Goal: Task Accomplishment & Management: Manage account settings

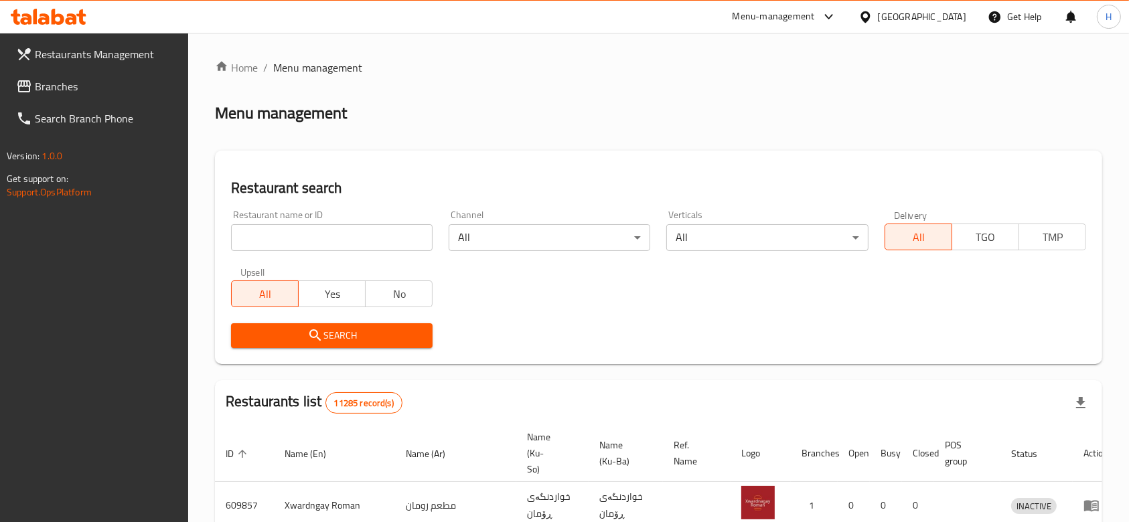
click at [305, 197] on h2 "Restaurant search" at bounding box center [658, 188] width 855 height 20
click at [289, 232] on input "search" at bounding box center [331, 237] width 201 height 27
paste input "701016"
type input "701016"
click button "Search" at bounding box center [331, 335] width 201 height 25
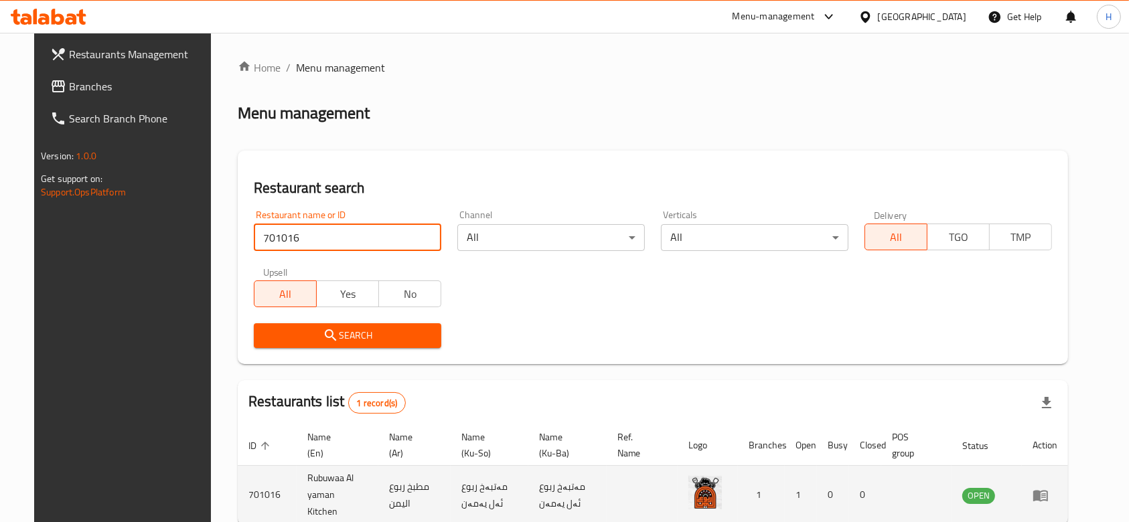
click at [1048, 496] on icon "enhanced table" at bounding box center [1040, 495] width 16 height 16
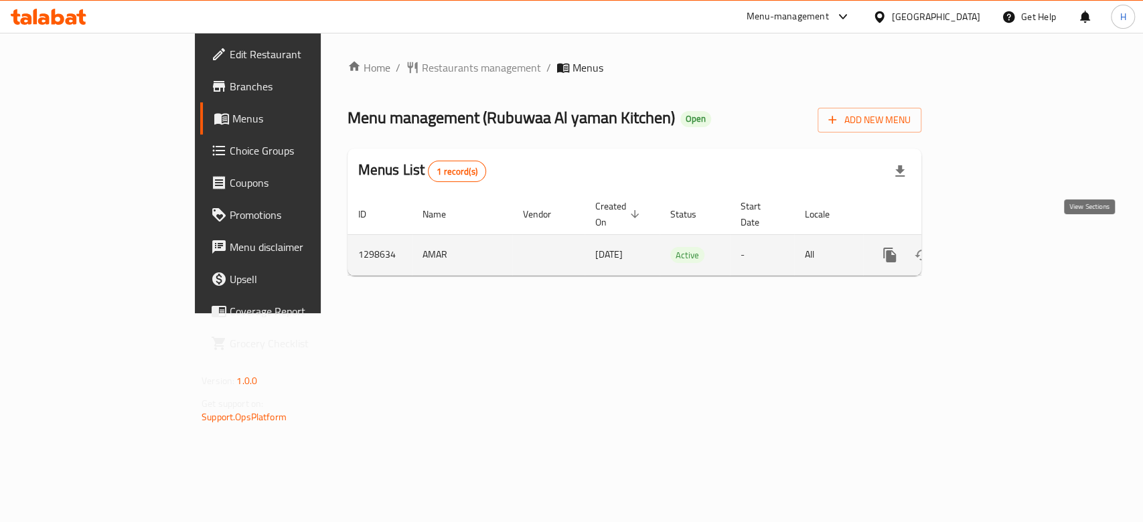
click at [992, 249] on icon "enhanced table" at bounding box center [986, 255] width 12 height 12
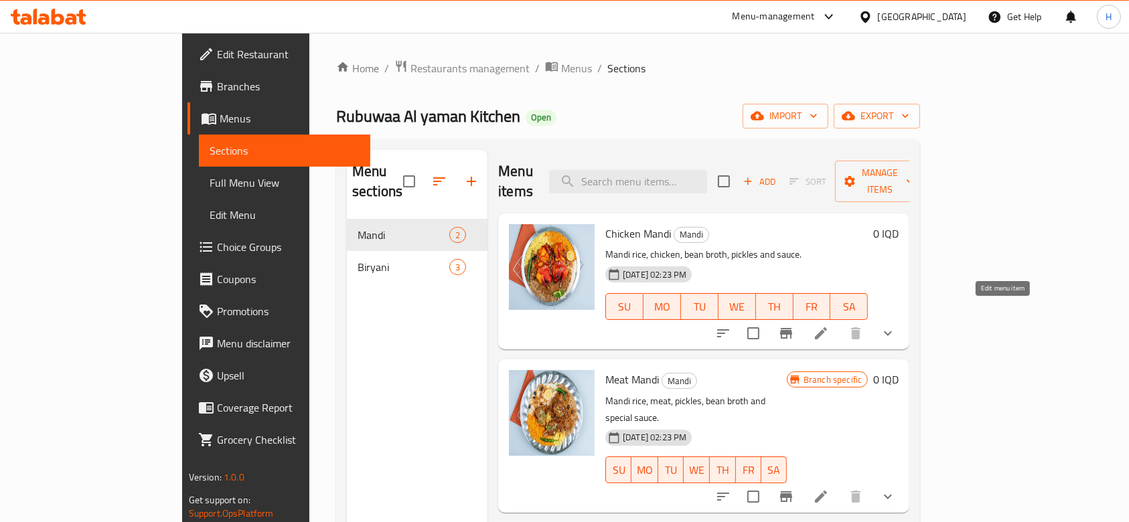
click at [827, 327] on icon at bounding box center [821, 333] width 12 height 12
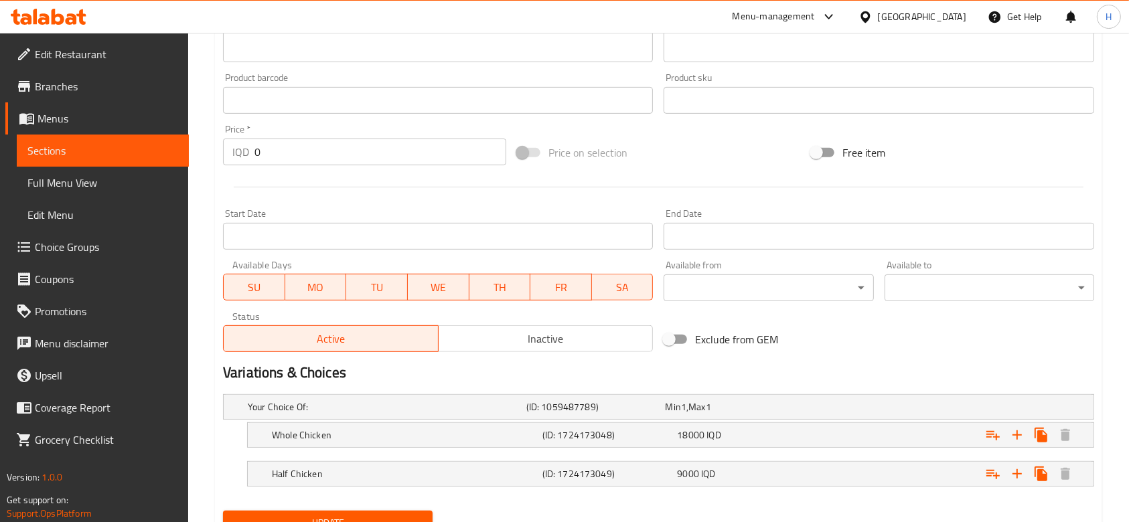
scroll to position [626, 0]
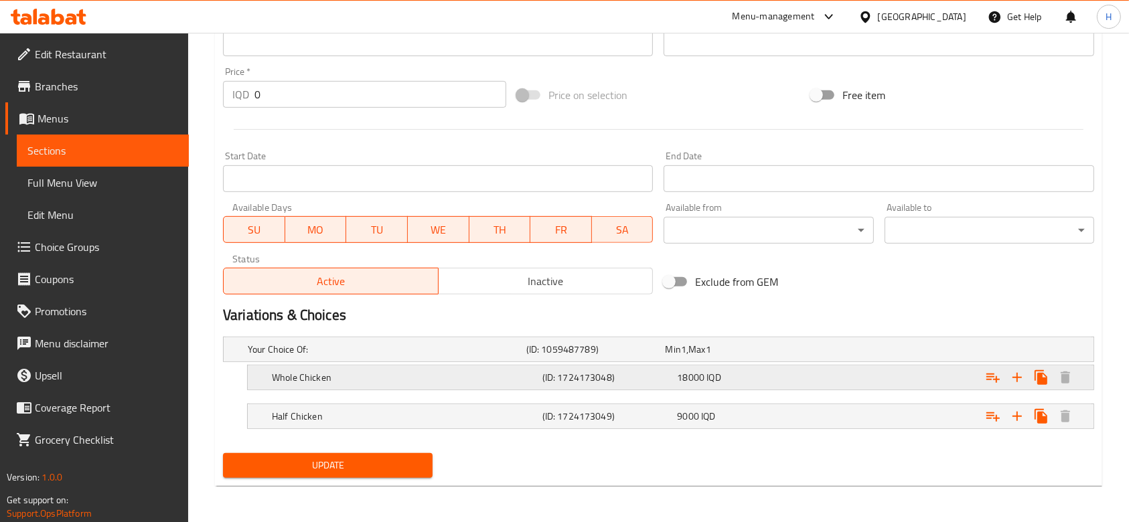
click at [643, 356] on h5 "(ID: 1724173048)" at bounding box center [593, 349] width 134 height 13
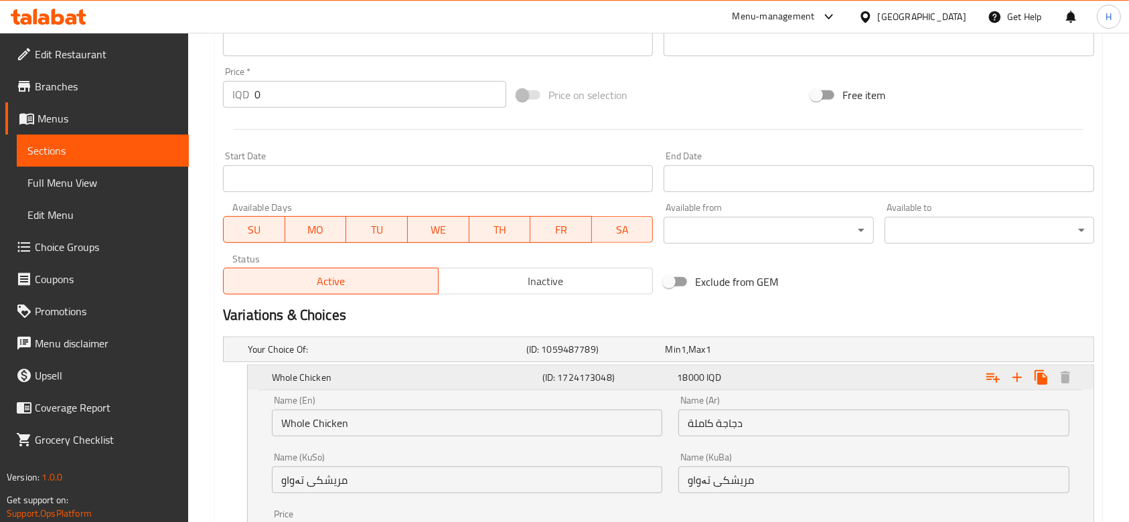
scroll to position [797, 0]
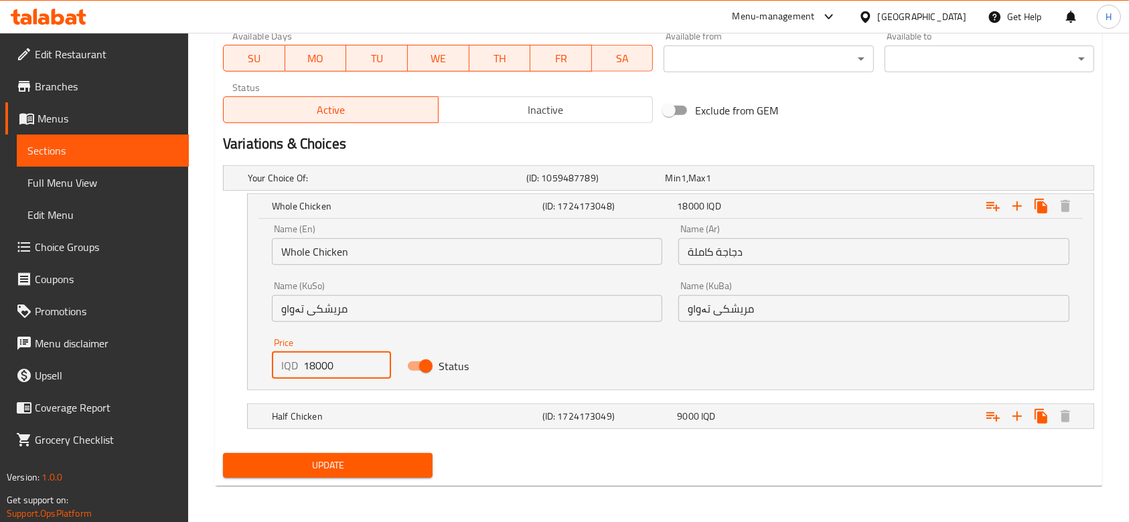
drag, startPoint x: 315, startPoint y: 363, endPoint x: 299, endPoint y: 365, distance: 16.3
click at [299, 365] on div "IQD 18000 Price" at bounding box center [331, 365] width 119 height 27
type input "18000"
click at [407, 185] on h5 "Half Chicken" at bounding box center [384, 177] width 273 height 13
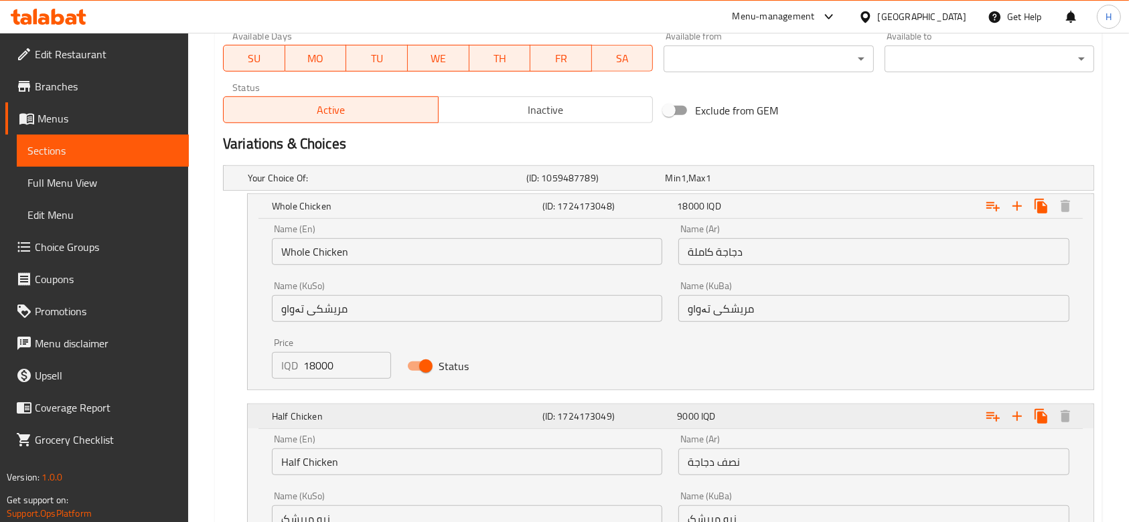
scroll to position [969, 0]
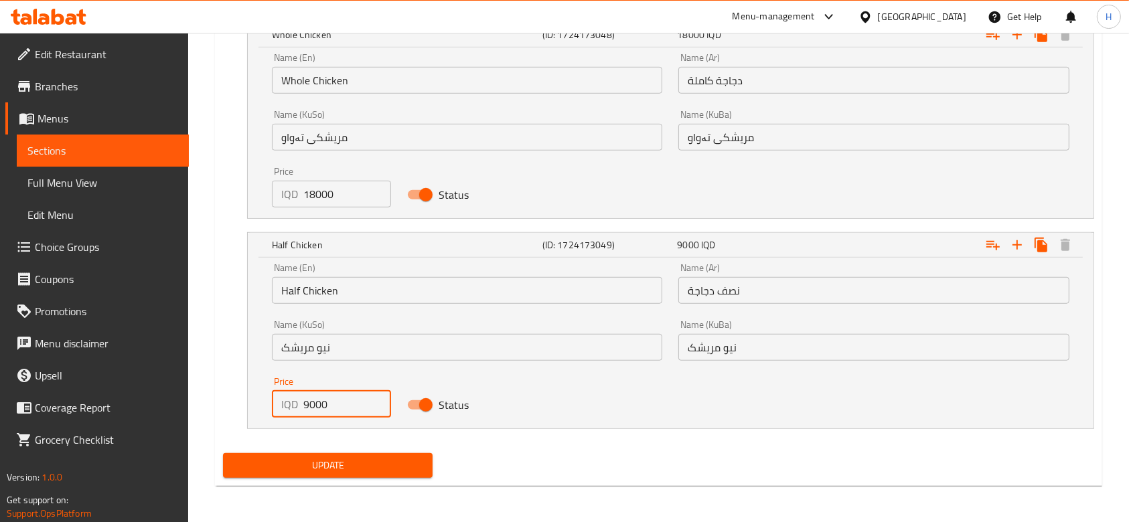
drag, startPoint x: 313, startPoint y: 402, endPoint x: 303, endPoint y: 403, distance: 10.8
click at [303, 403] on input "9000" at bounding box center [347, 404] width 88 height 27
click at [315, 402] on input "10000" at bounding box center [347, 404] width 88 height 27
type input "10000"
click at [339, 463] on span "Update" at bounding box center [328, 465] width 188 height 17
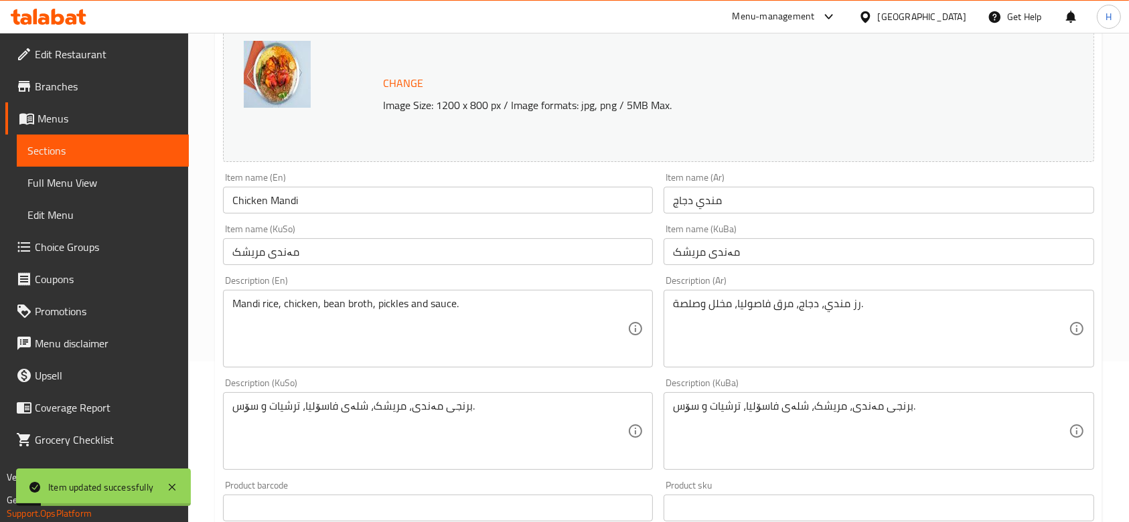
scroll to position [0, 0]
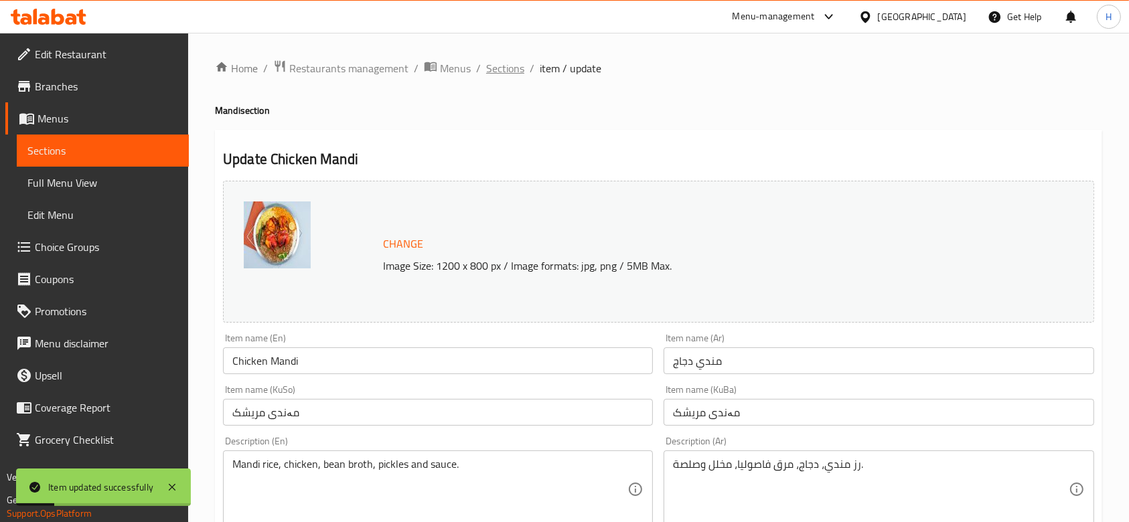
click at [505, 66] on span "Sections" at bounding box center [505, 68] width 38 height 16
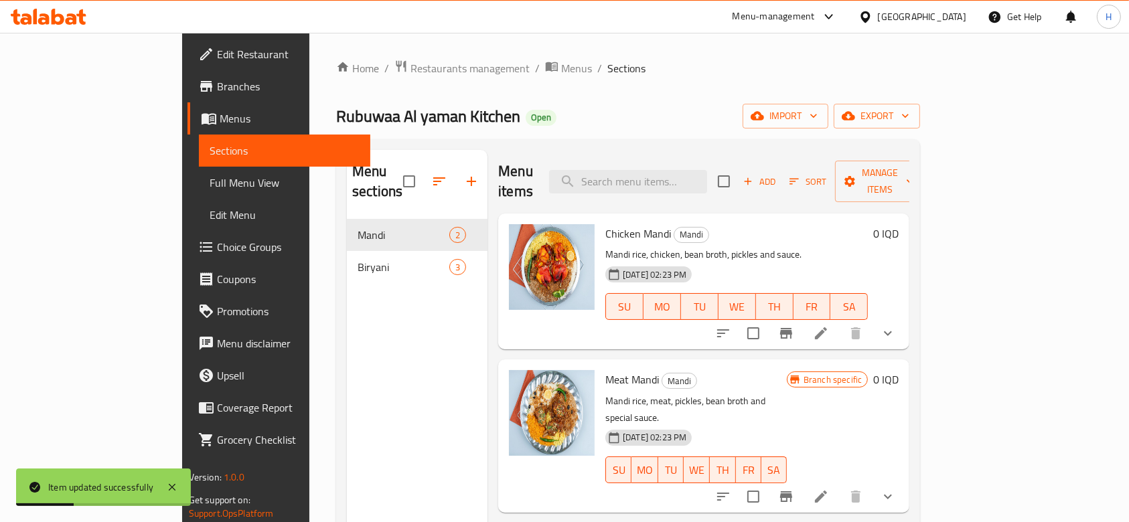
scroll to position [182, 0]
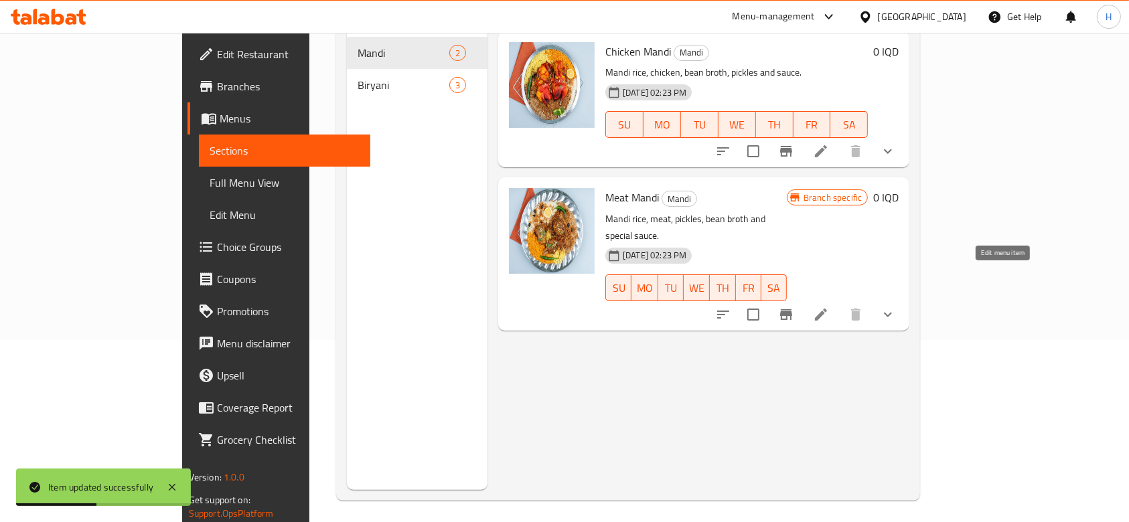
click at [829, 307] on icon at bounding box center [821, 315] width 16 height 16
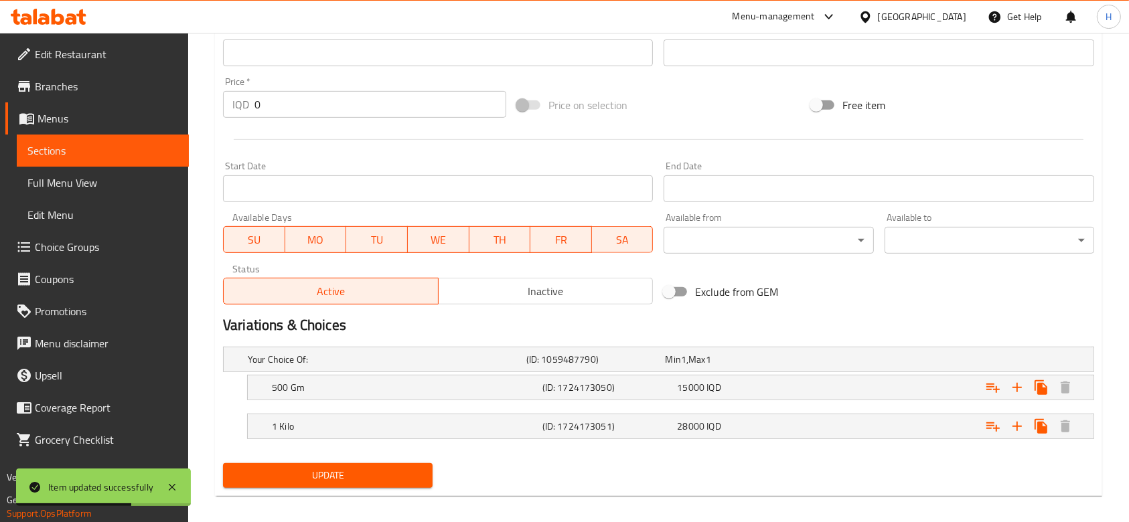
scroll to position [626, 0]
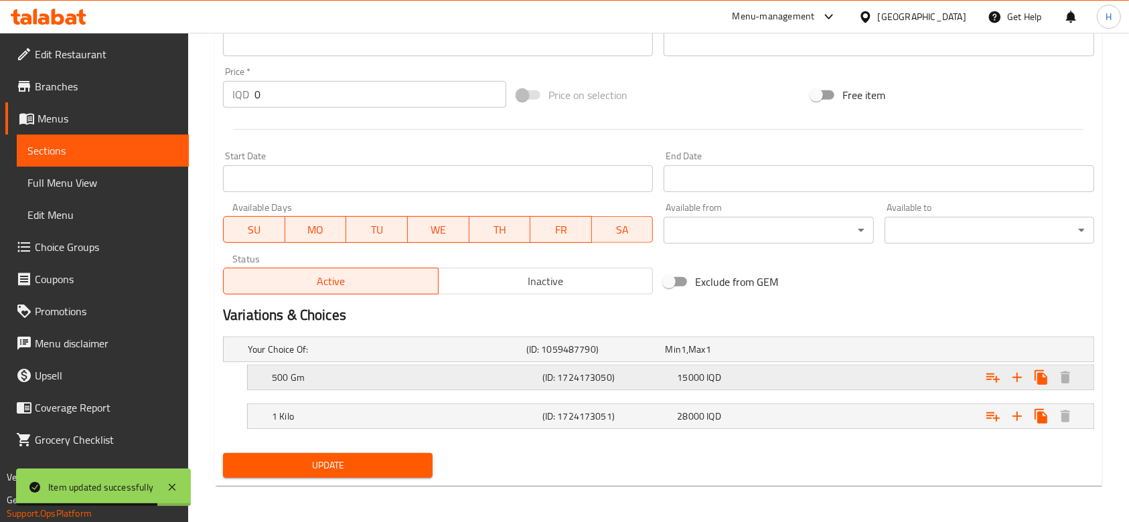
click at [560, 356] on h5 "(ID: 1724173050)" at bounding box center [593, 349] width 134 height 13
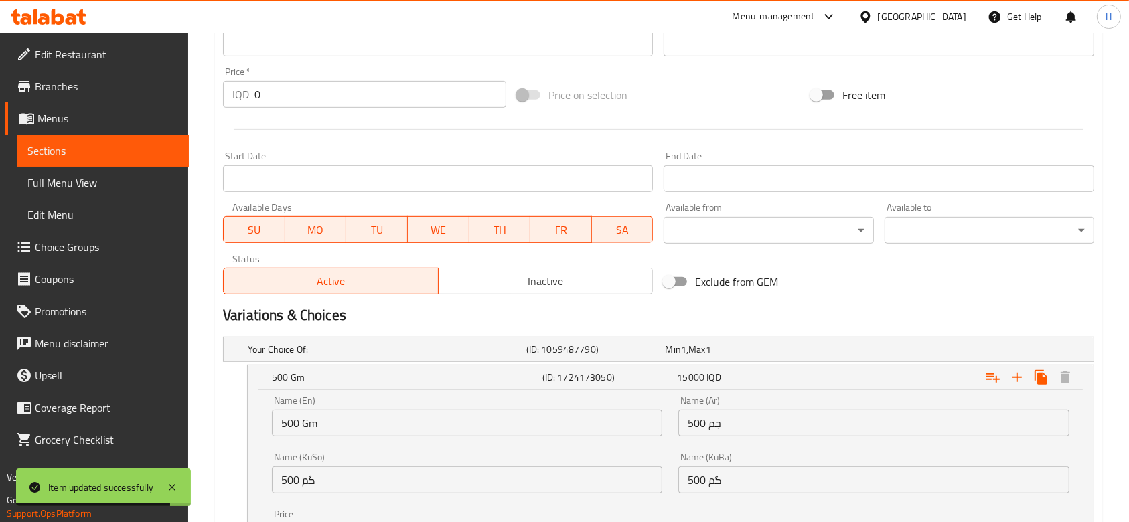
scroll to position [797, 0]
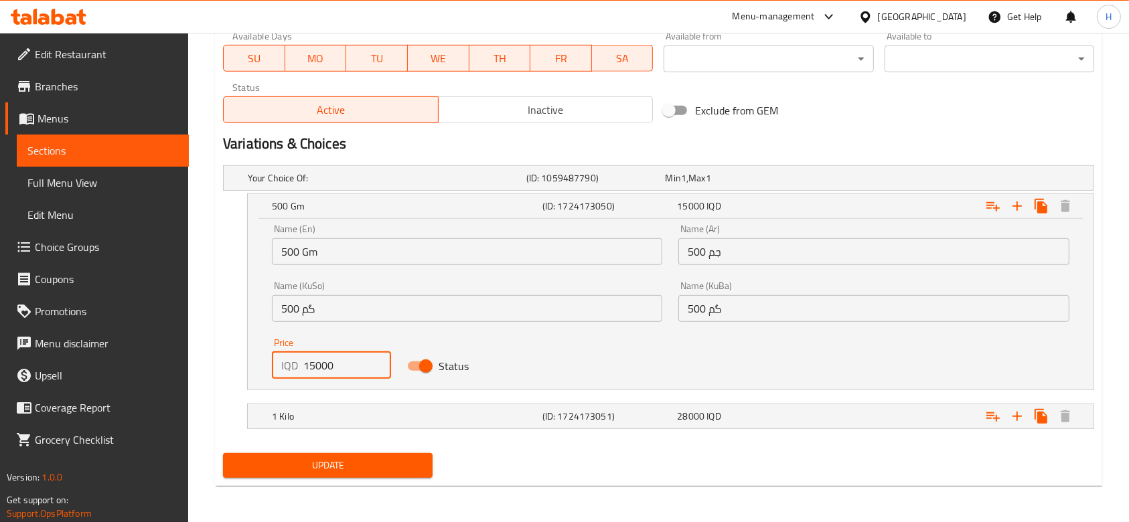
click at [311, 367] on input "15000" at bounding box center [347, 365] width 88 height 27
type input "16000"
click at [493, 185] on h5 "1 Kilo" at bounding box center [384, 177] width 273 height 13
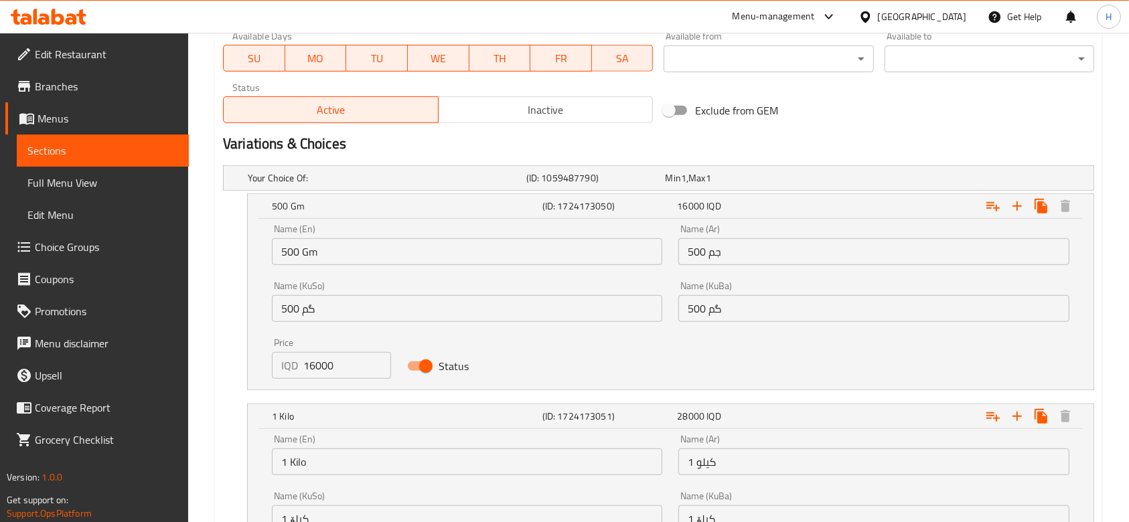
scroll to position [969, 0]
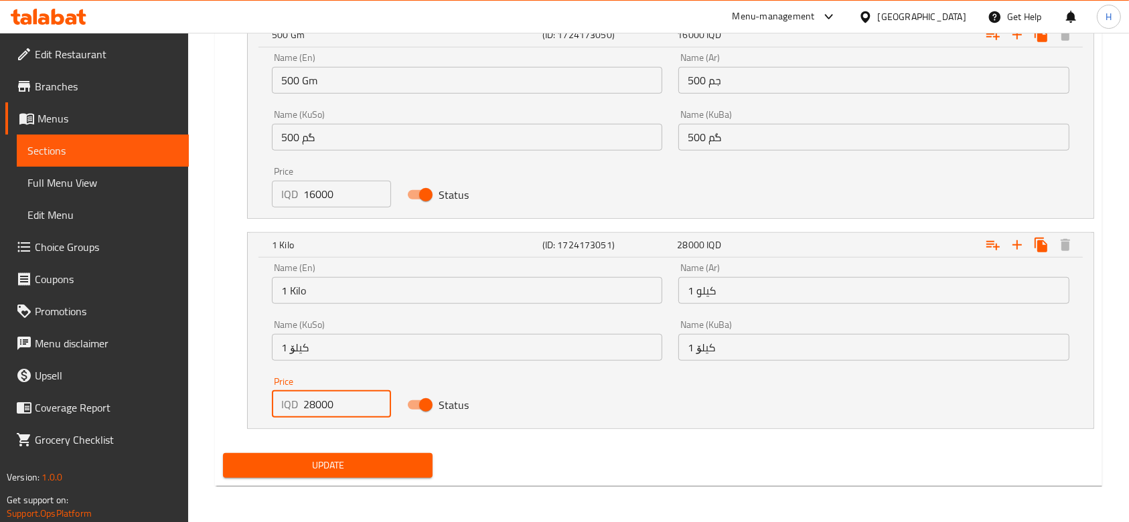
drag, startPoint x: 313, startPoint y: 404, endPoint x: 304, endPoint y: 406, distance: 9.6
click at [304, 406] on input "28000" at bounding box center [347, 404] width 88 height 27
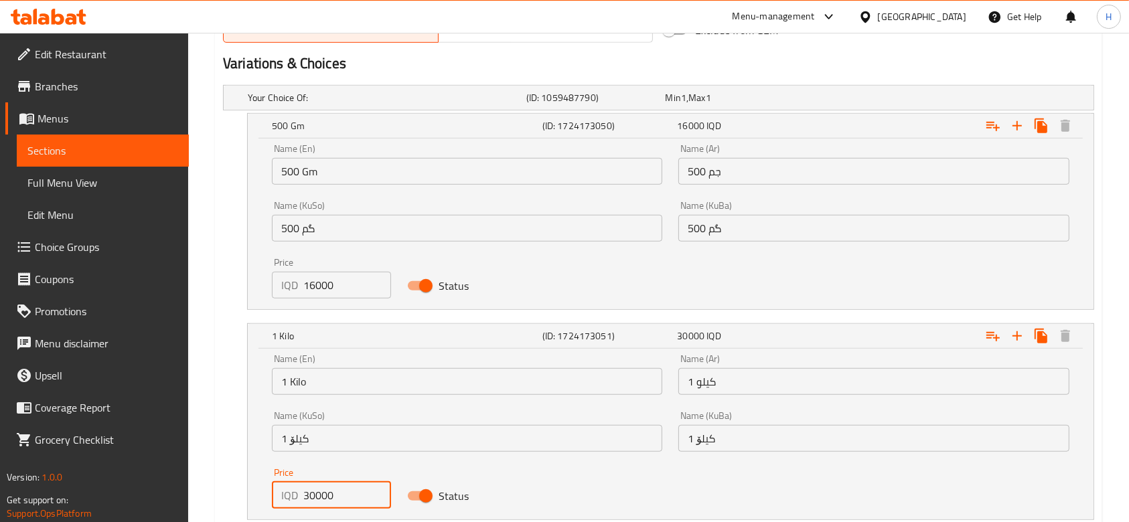
scroll to position [881, 0]
type input "30000"
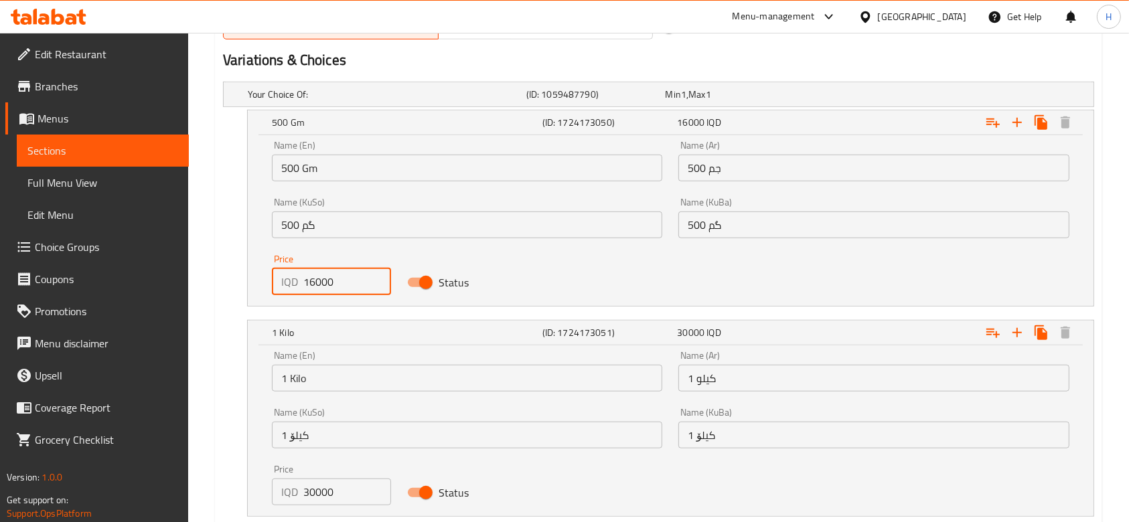
click at [314, 282] on input "16000" at bounding box center [347, 281] width 88 height 27
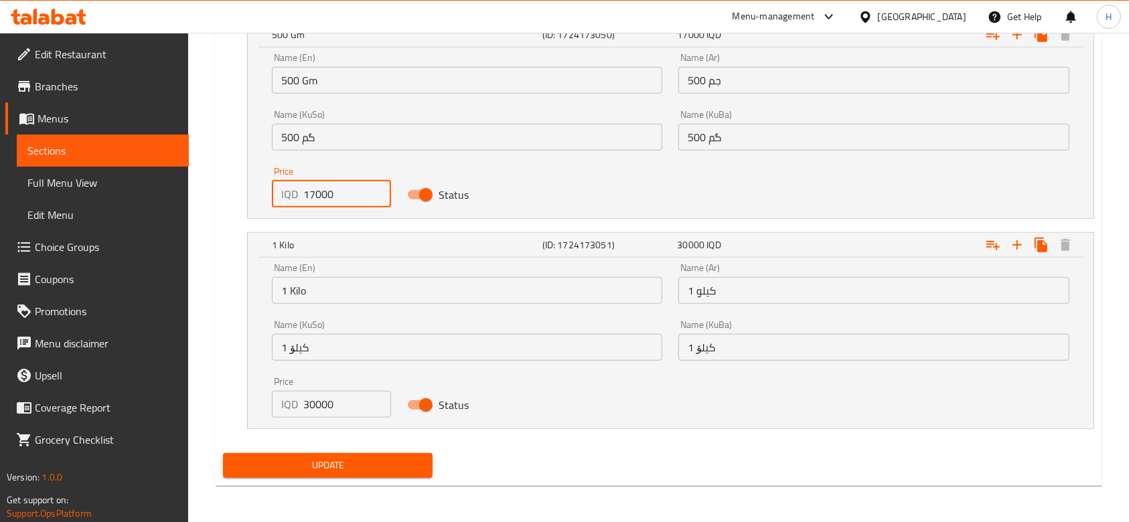
type input "17000"
click at [385, 460] on span "Update" at bounding box center [328, 465] width 188 height 17
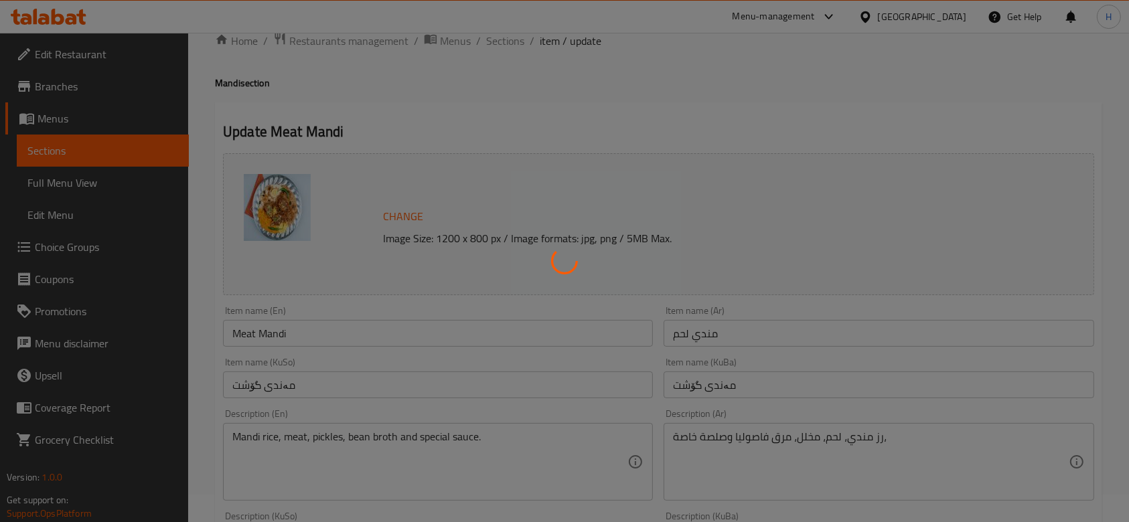
scroll to position [0, 0]
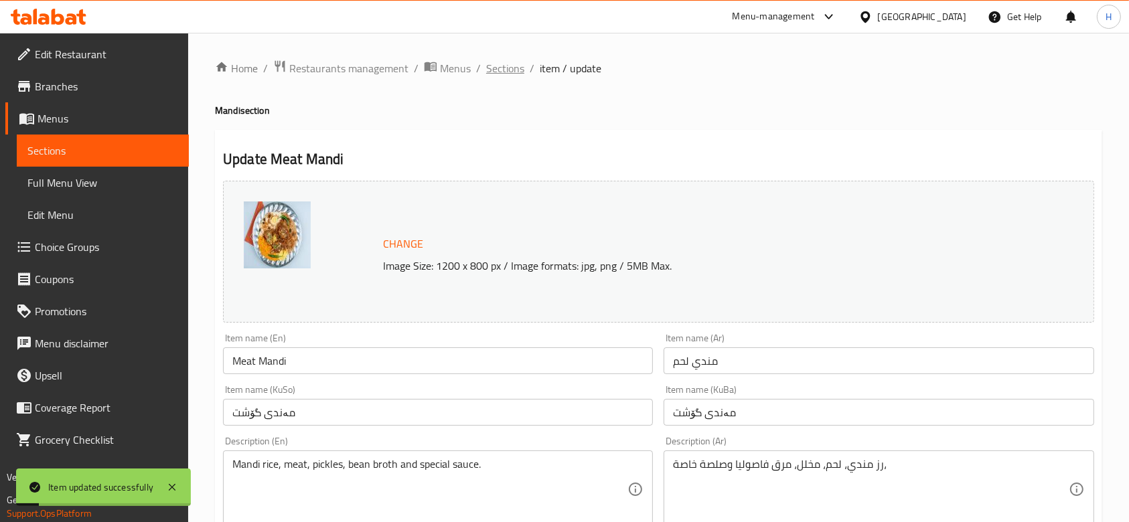
click at [509, 60] on span "Sections" at bounding box center [505, 68] width 38 height 16
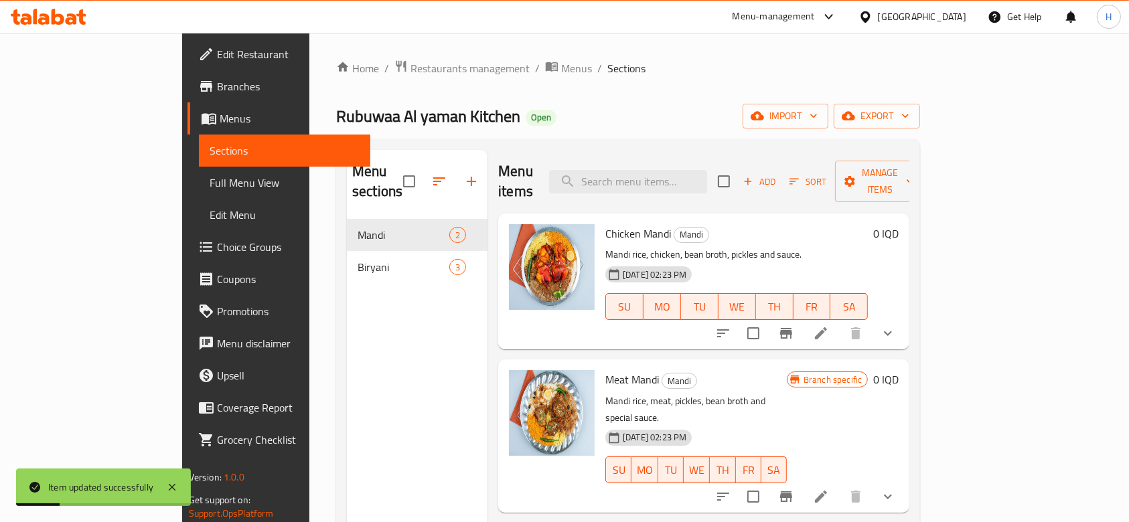
click at [357, 259] on span "Biryani" at bounding box center [403, 267] width 92 height 16
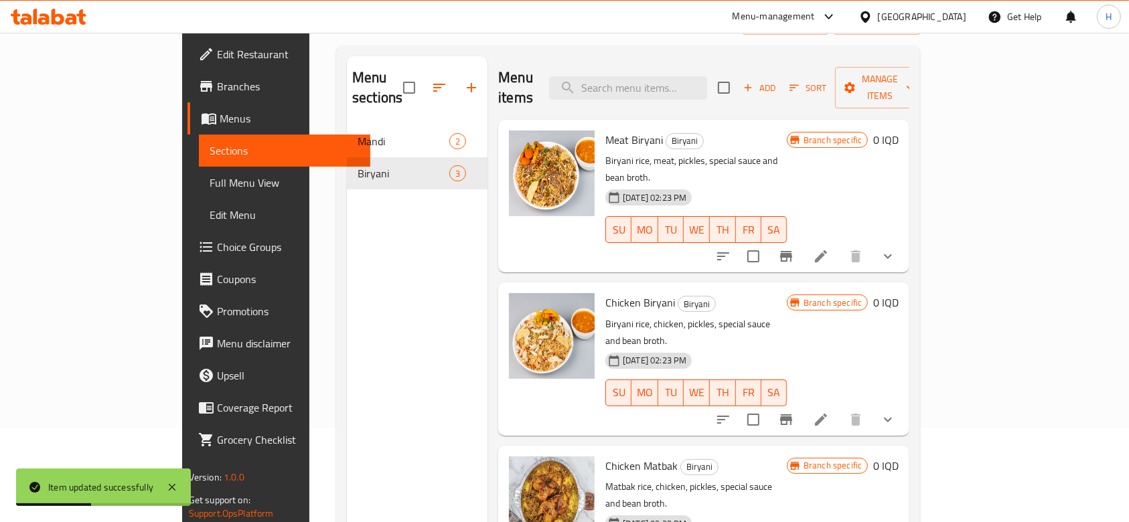
scroll to position [87, 0]
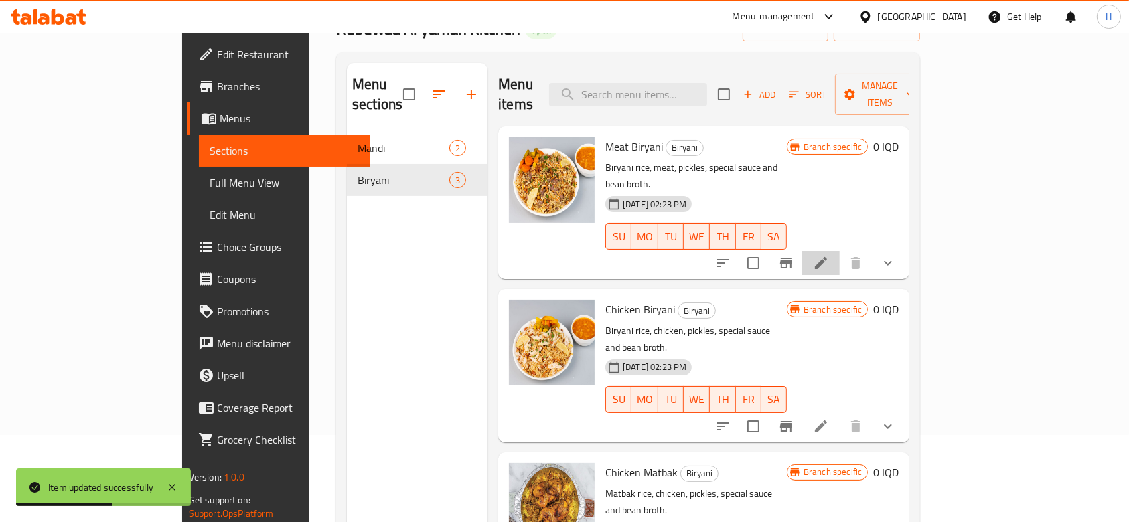
click at [839, 251] on li at bounding box center [820, 263] width 37 height 24
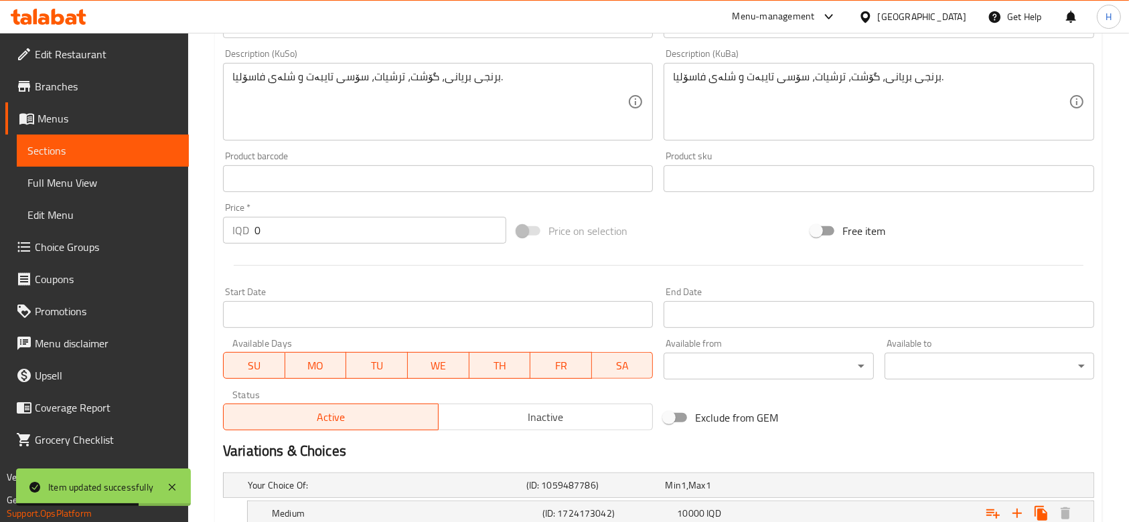
scroll to position [626, 0]
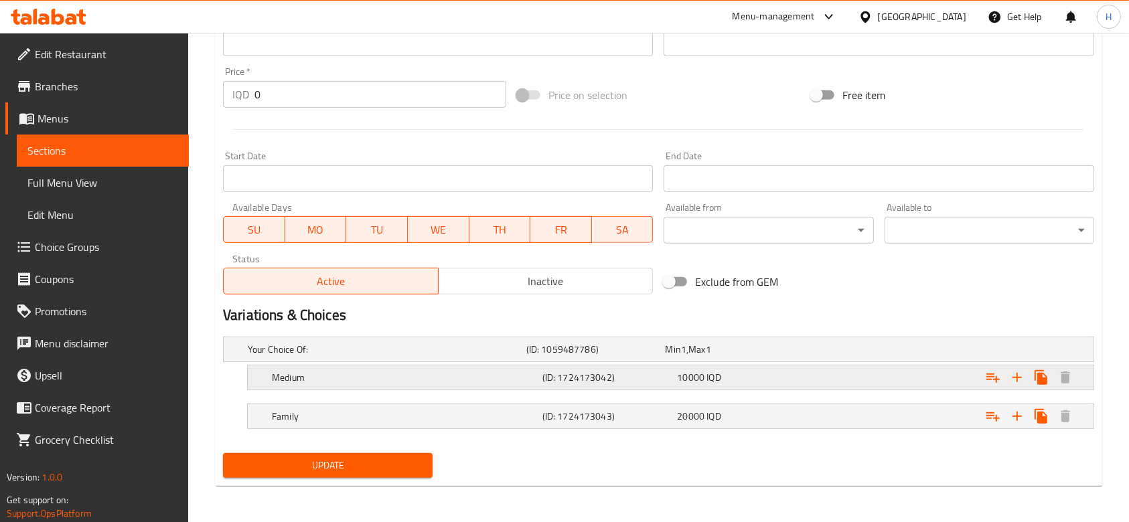
click at [686, 358] on span "IQD" at bounding box center [683, 349] width 5 height 17
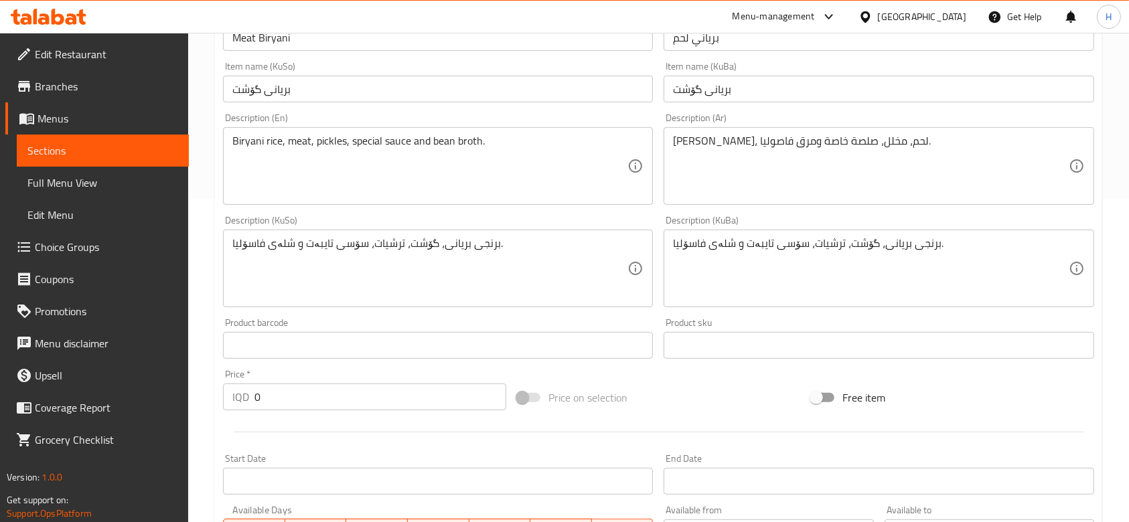
scroll to position [0, 0]
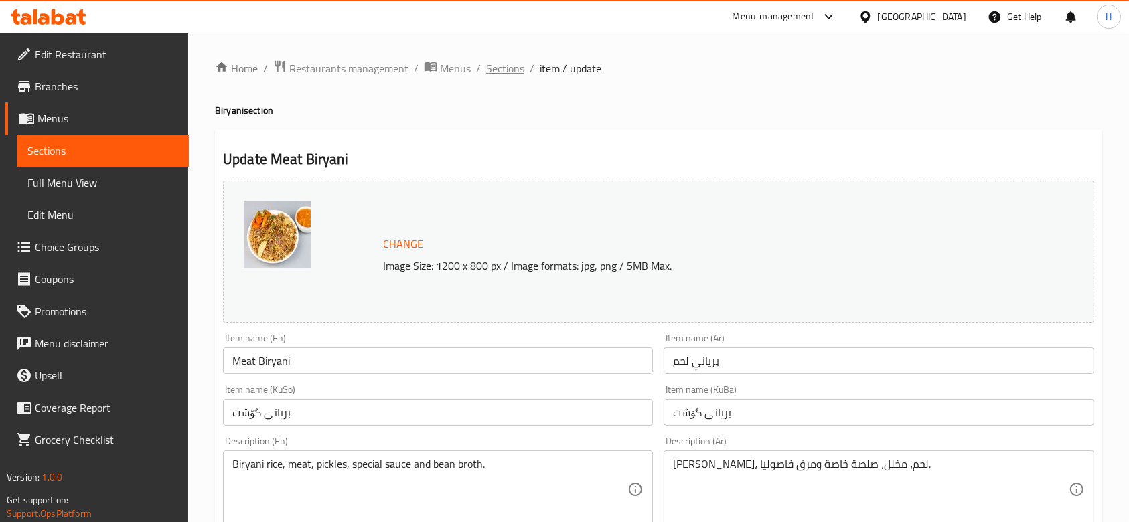
click at [503, 72] on span "Sections" at bounding box center [505, 68] width 38 height 16
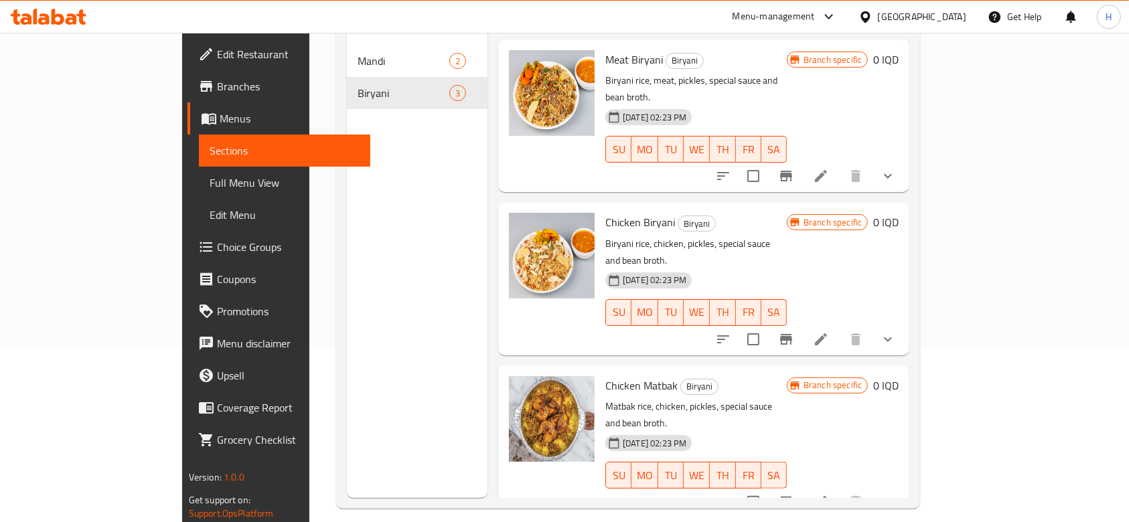
scroll to position [187, 0]
